Goal: Task Accomplishment & Management: Use online tool/utility

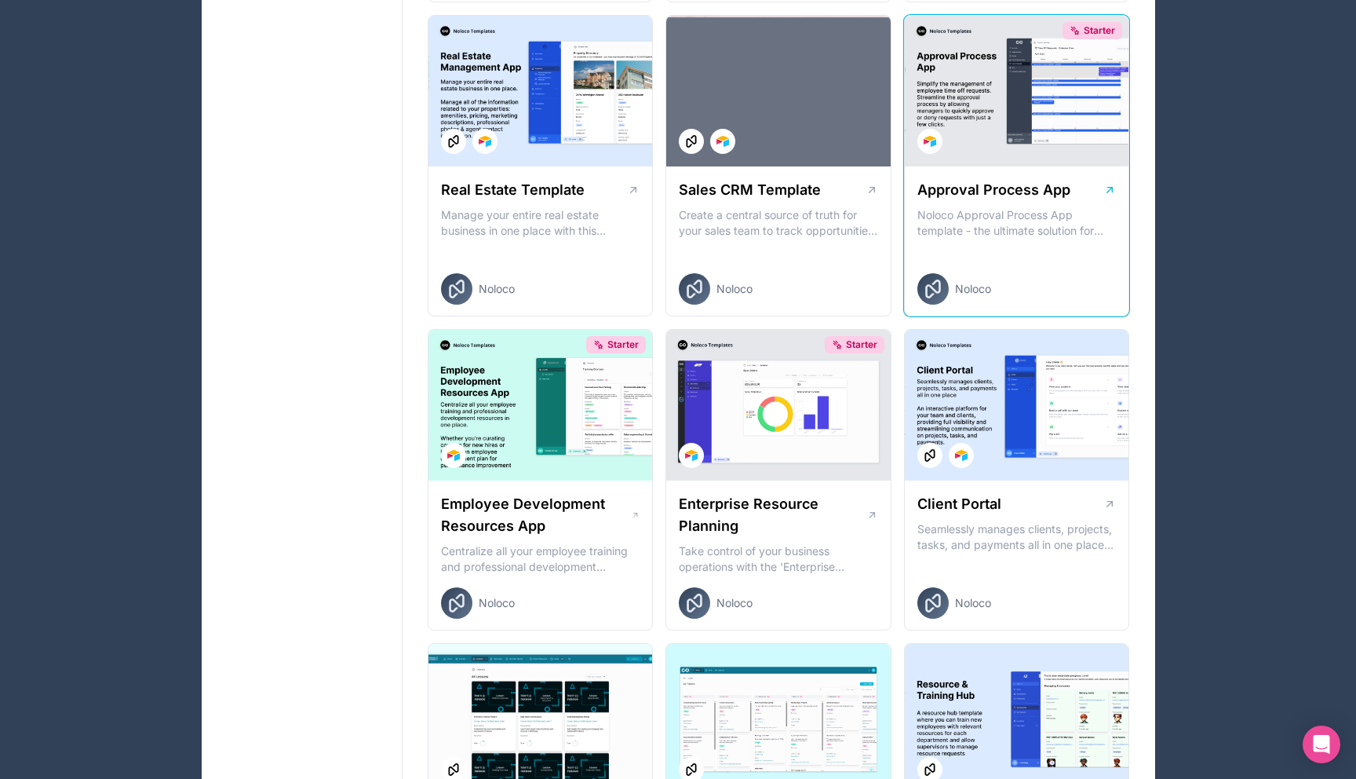
scroll to position [1030, 0]
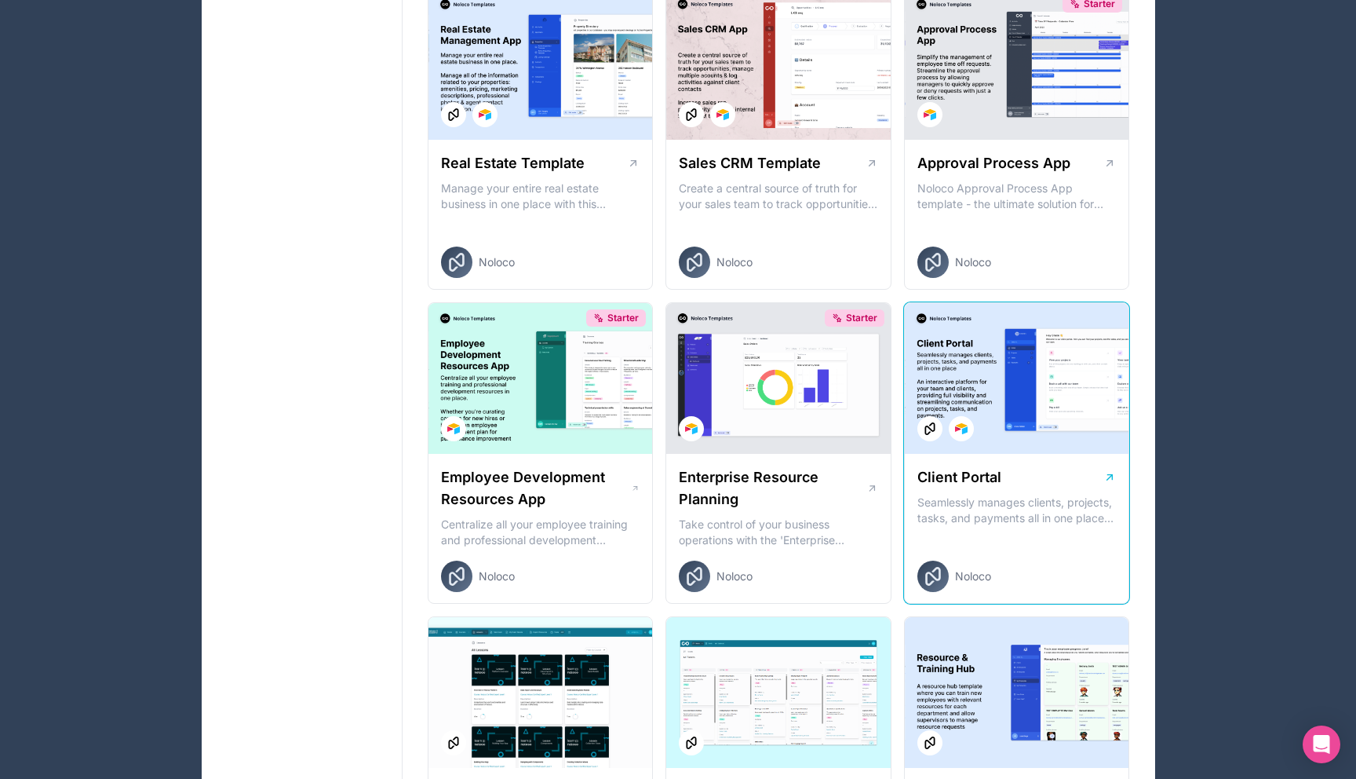
click at [1074, 484] on div "Client Portal" at bounding box center [1016, 477] width 199 height 22
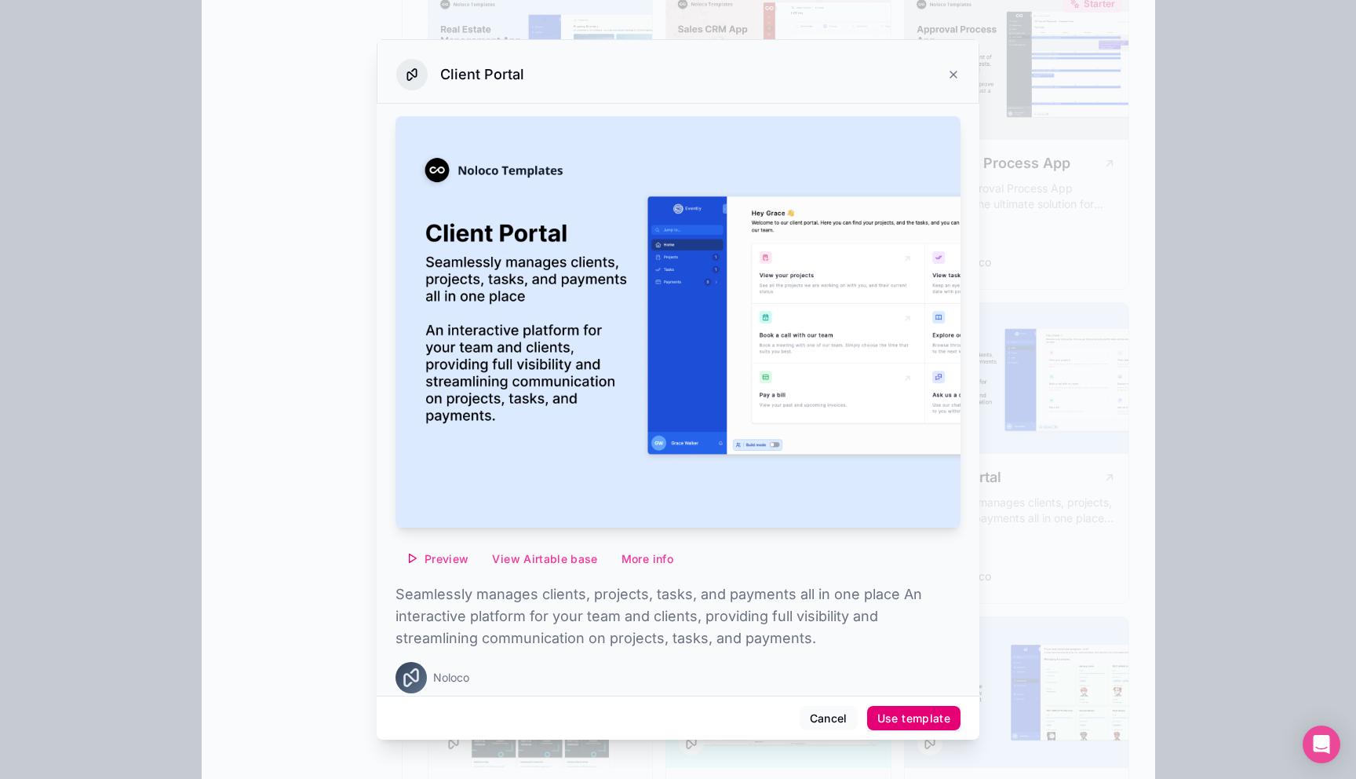
click at [910, 711] on div "Use template" at bounding box center [913, 718] width 73 height 14
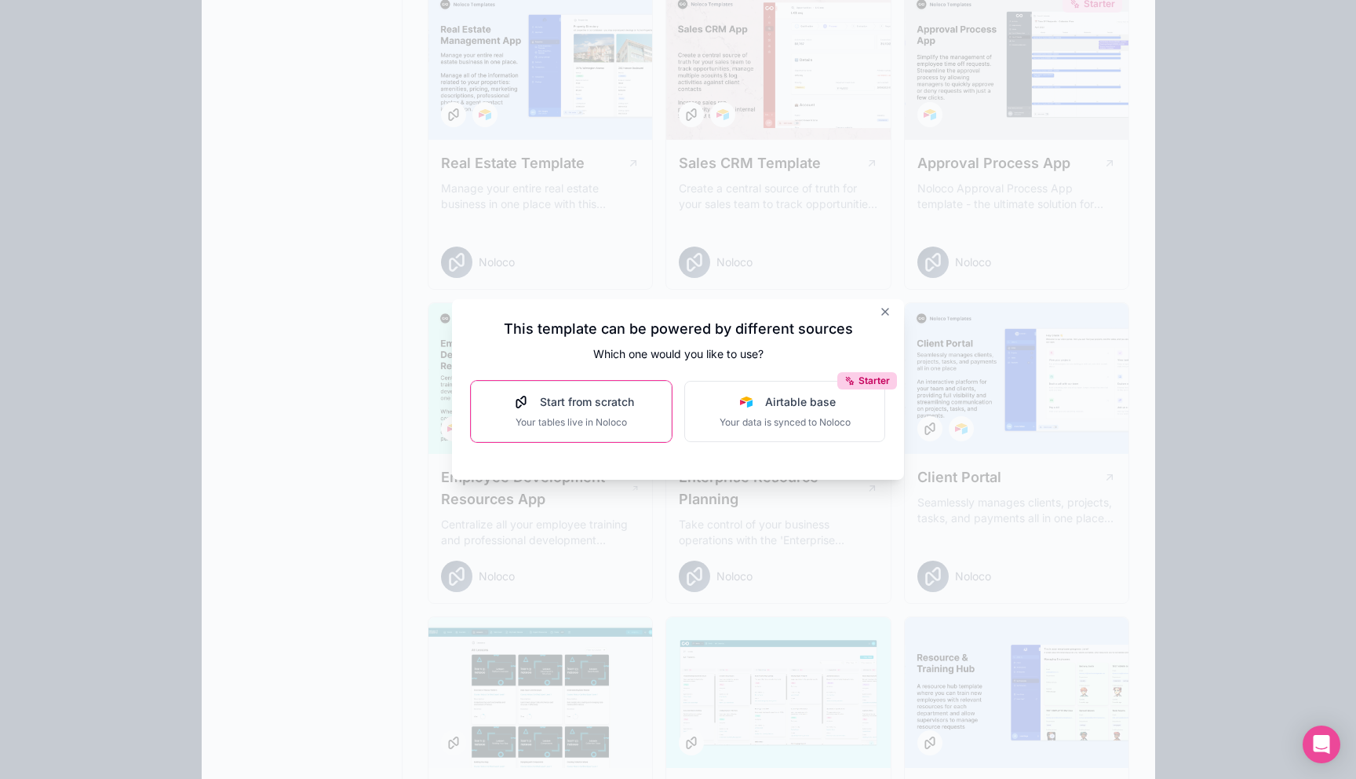
click at [617, 405] on span "Start from scratch" at bounding box center [587, 402] width 94 height 16
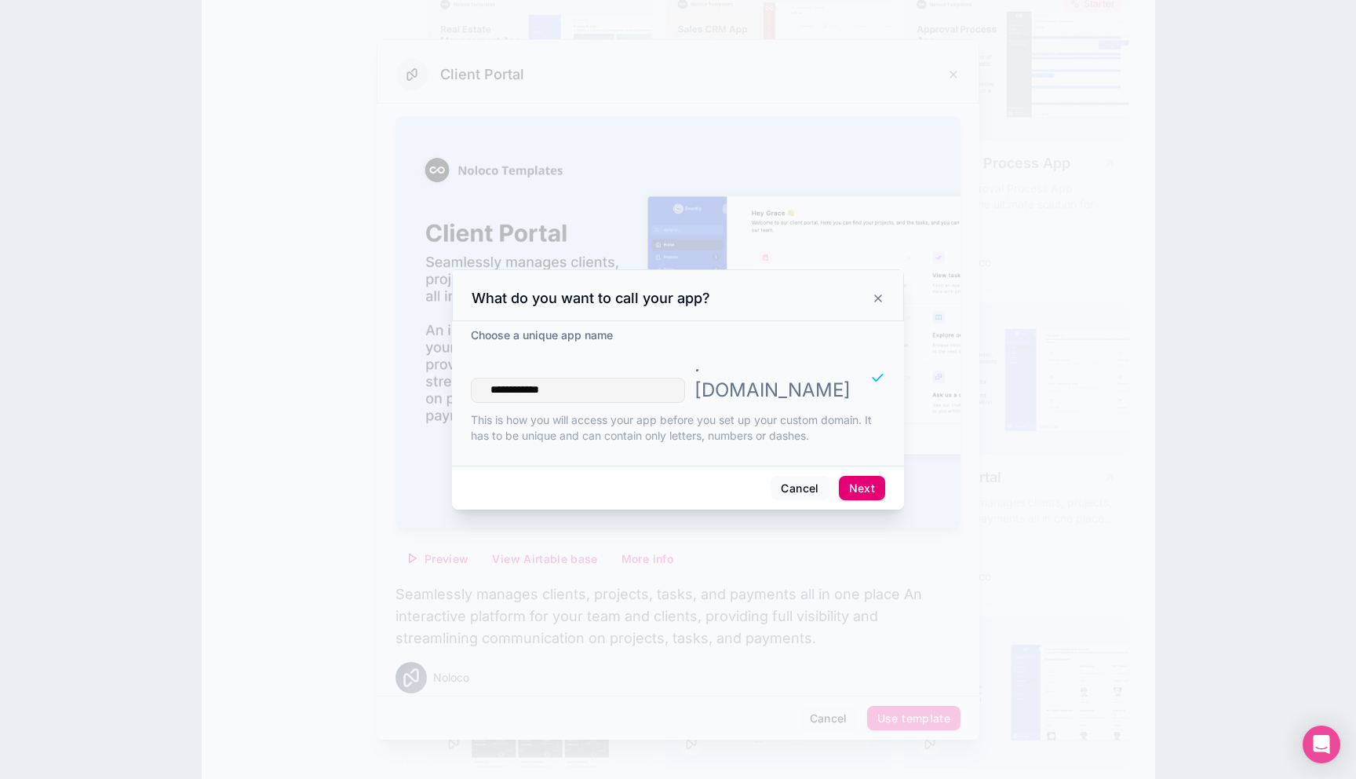
type input "**********"
click at [861, 476] on button "Next" at bounding box center [862, 488] width 46 height 25
